Goal: Register for event/course

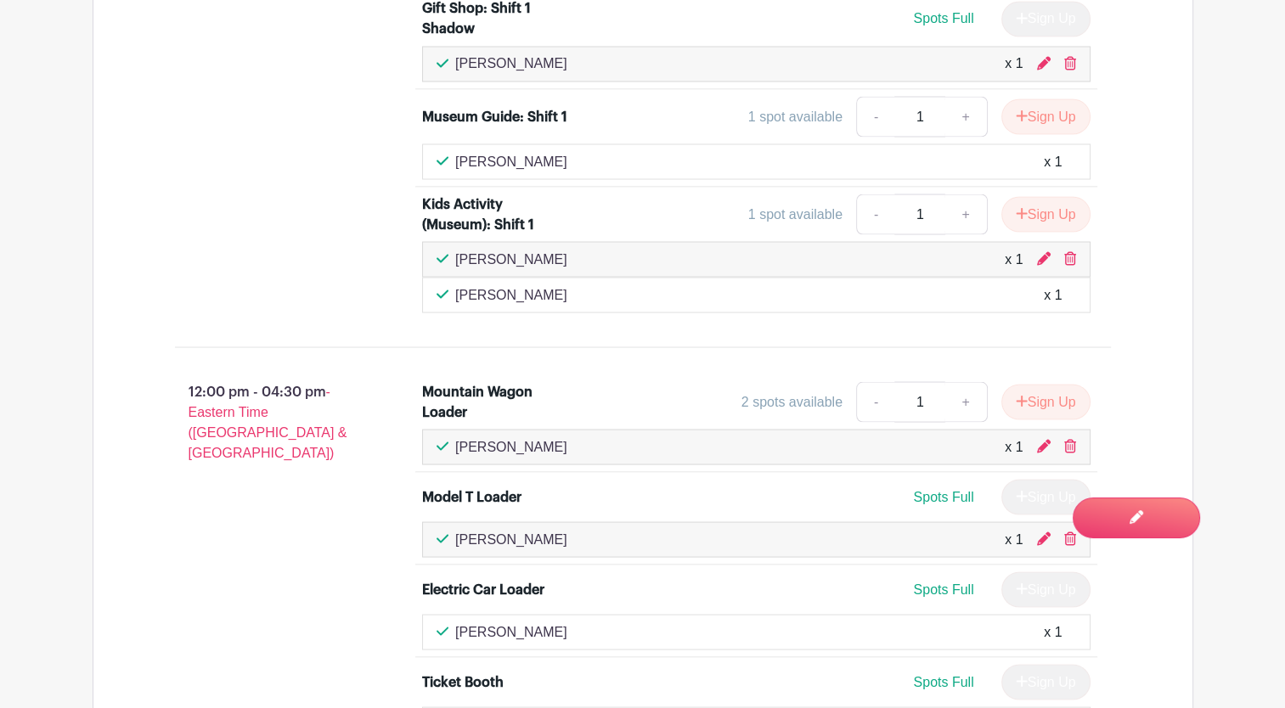
scroll to position [3244, 0]
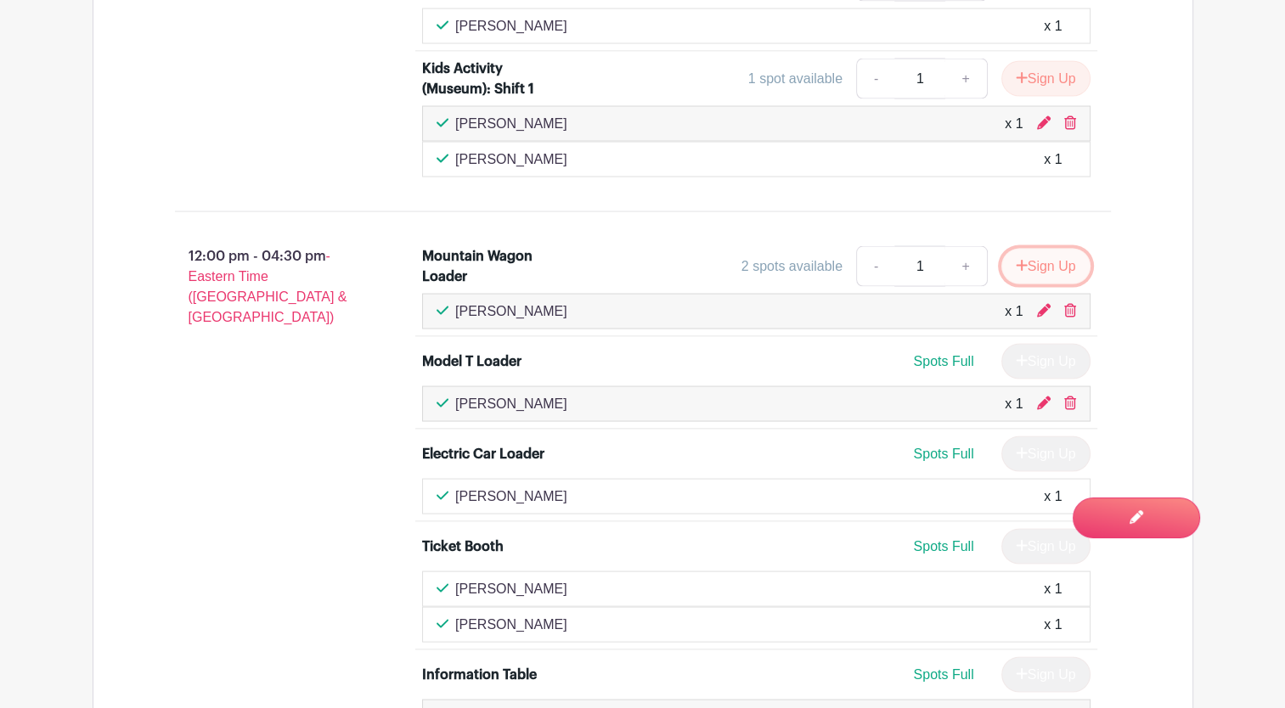
click at [1035, 249] on button "Sign Up" at bounding box center [1045, 267] width 89 height 36
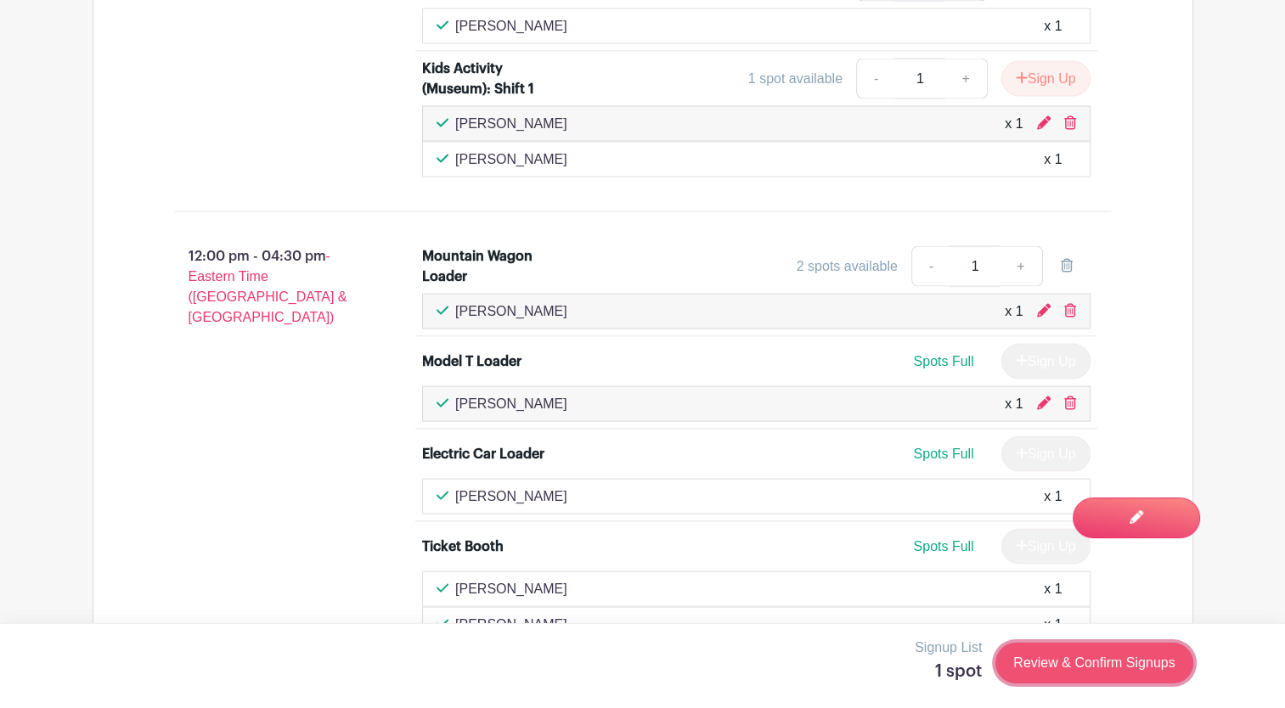
click at [1097, 667] on link "Review & Confirm Signups" at bounding box center [1093, 663] width 197 height 41
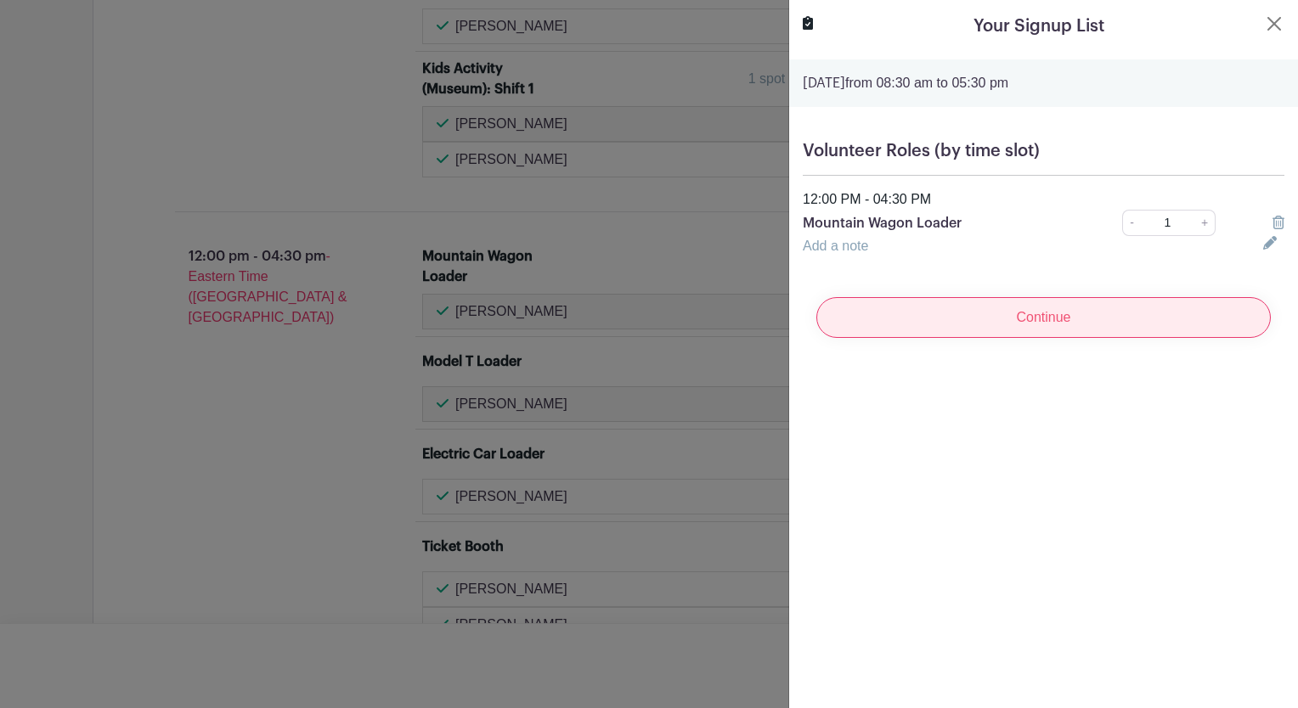
click at [1131, 324] on input "Continue" at bounding box center [1043, 317] width 454 height 41
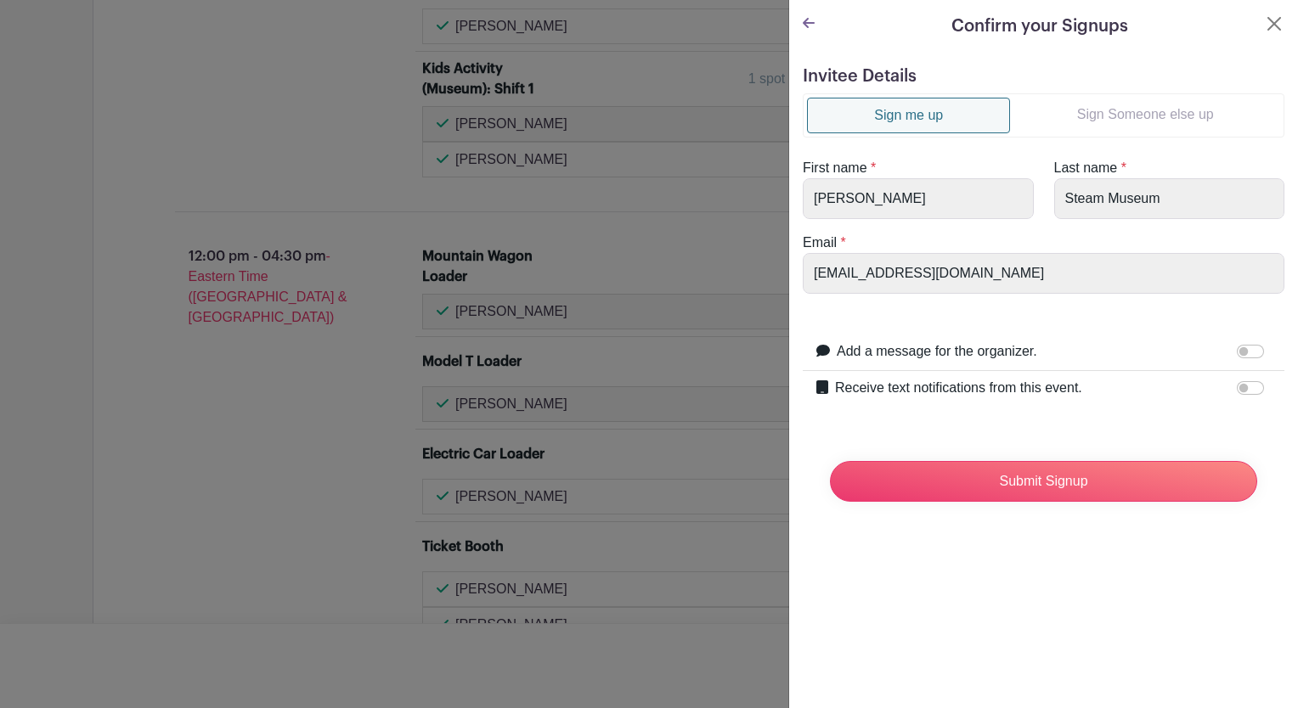
click at [1155, 108] on link "Sign Someone else up" at bounding box center [1145, 115] width 270 height 34
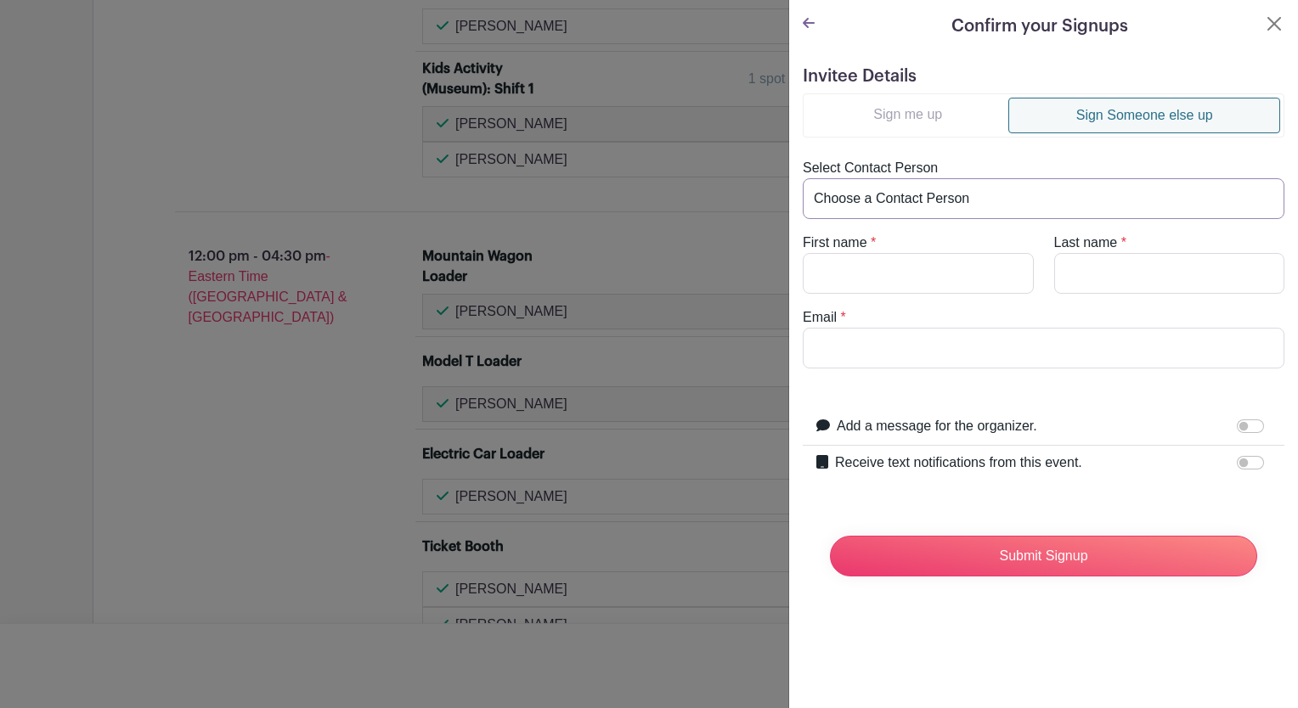
click at [998, 198] on select "Choose a Contact Person [PERSON_NAME] ([EMAIL_ADDRESS][DOMAIN_NAME]) [PERSON_NA…" at bounding box center [1042, 198] width 481 height 41
select select "[EMAIL_ADDRESS][DOMAIN_NAME]"
click at [802, 178] on select "Choose a Contact Person [PERSON_NAME] ([EMAIL_ADDRESS][DOMAIN_NAME]) [PERSON_NA…" at bounding box center [1042, 198] width 481 height 41
type input "[PERSON_NAME]"
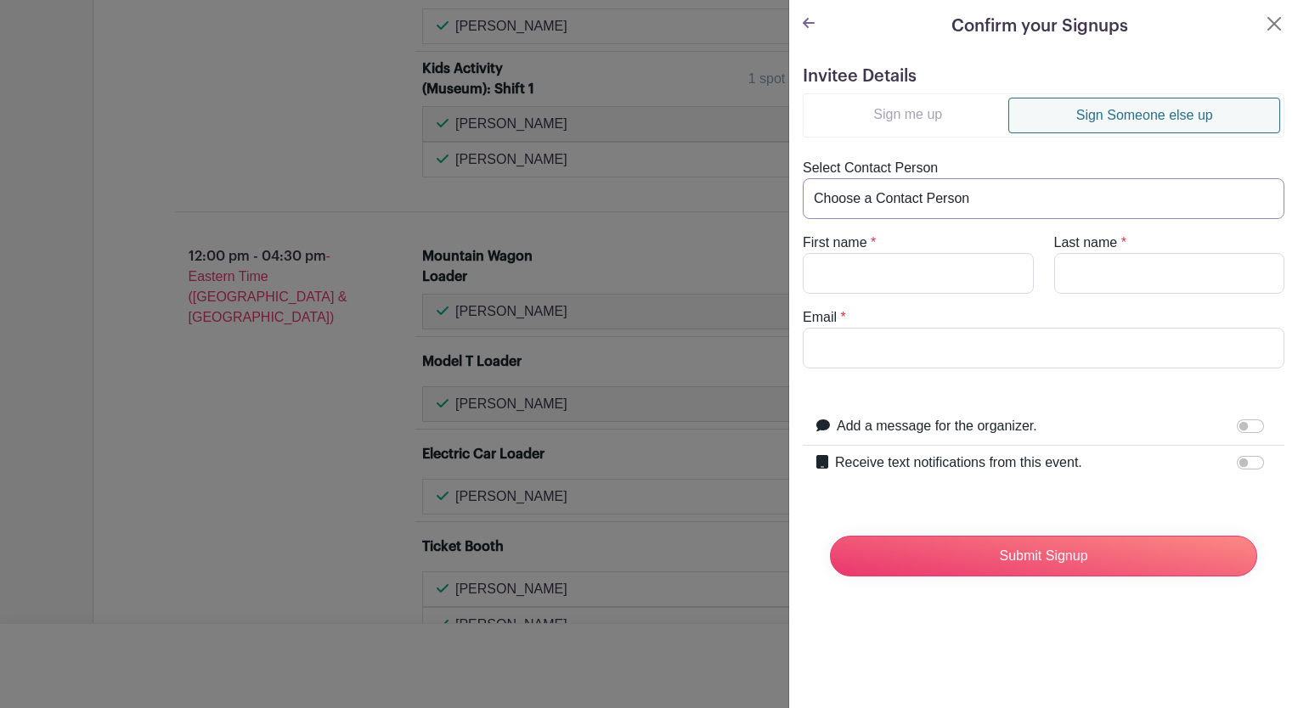
type input "[EMAIL_ADDRESS][DOMAIN_NAME]"
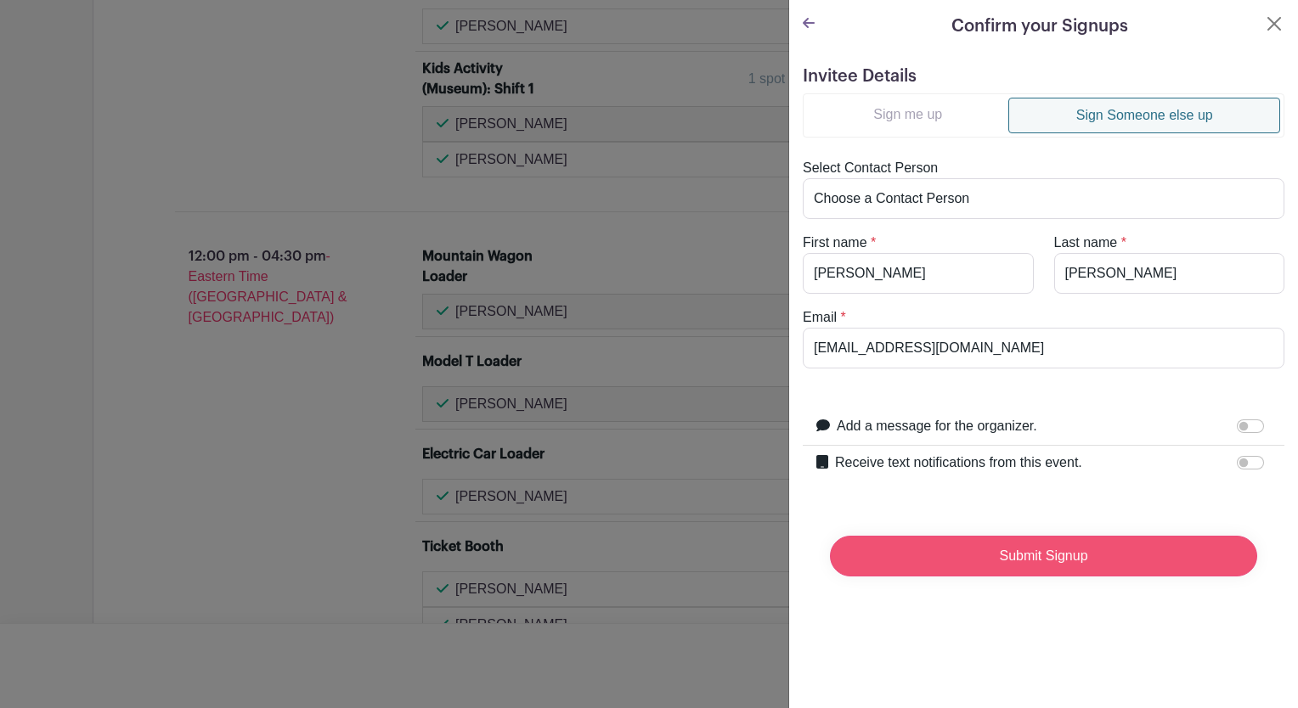
click at [1066, 562] on input "Submit Signup" at bounding box center [1043, 556] width 427 height 41
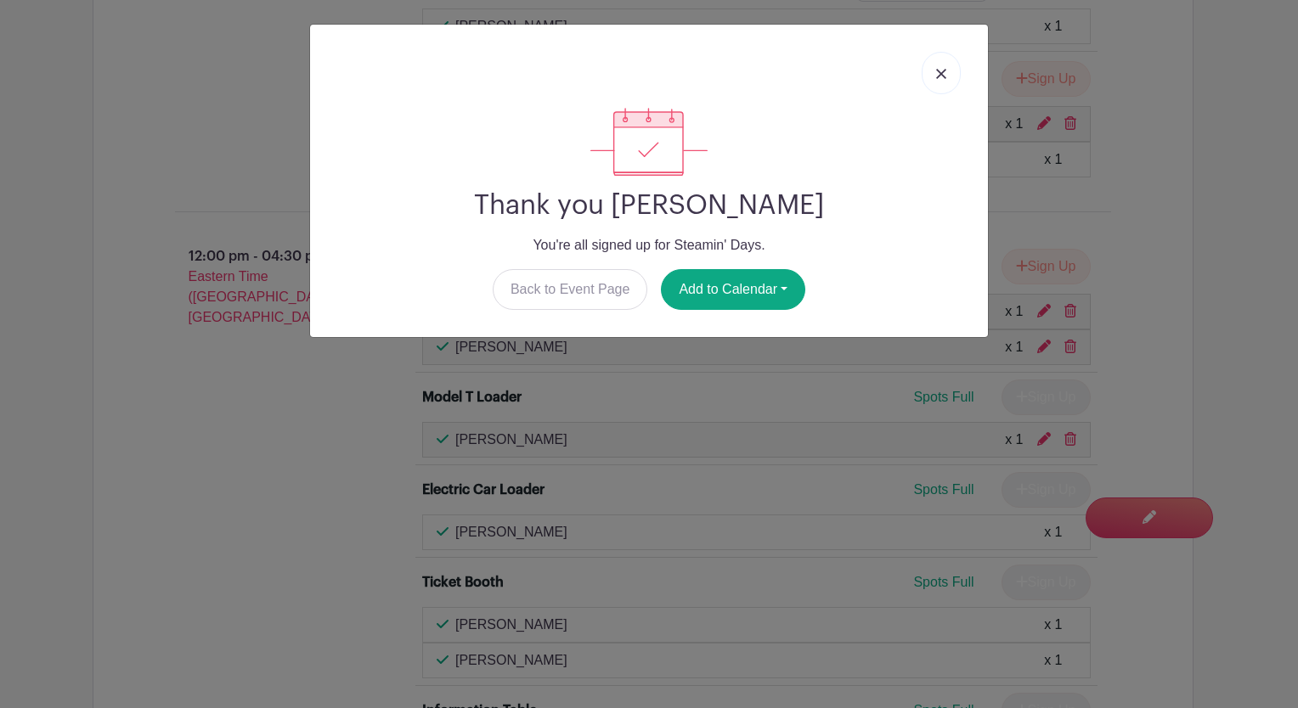
click at [941, 80] on link at bounding box center [940, 73] width 39 height 42
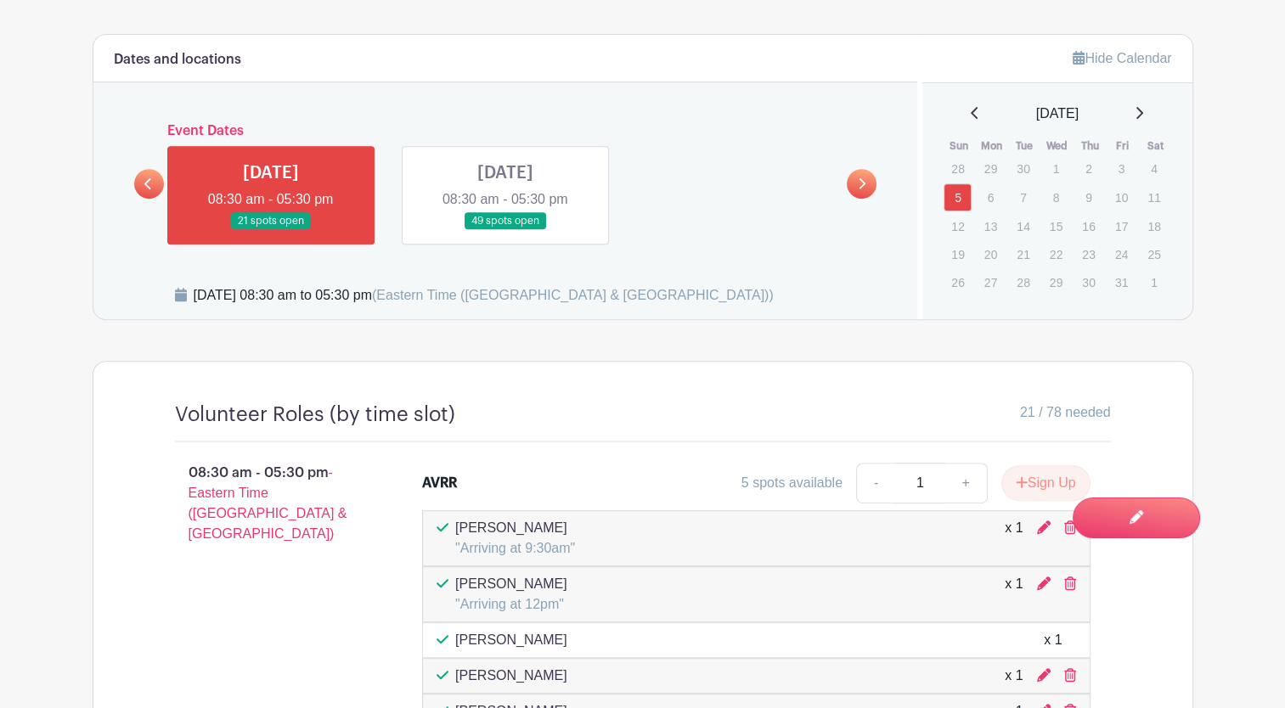
scroll to position [696, 0]
